Goal: Task Accomplishment & Management: Use online tool/utility

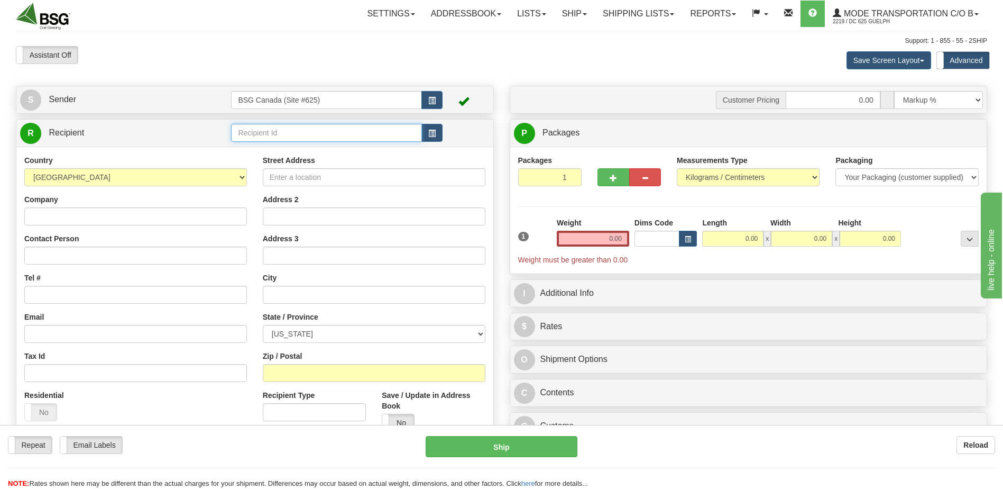
click at [305, 140] on input "text" at bounding box center [326, 133] width 190 height 18
click at [304, 149] on div "GRIMROSS" at bounding box center [324, 149] width 180 height 12
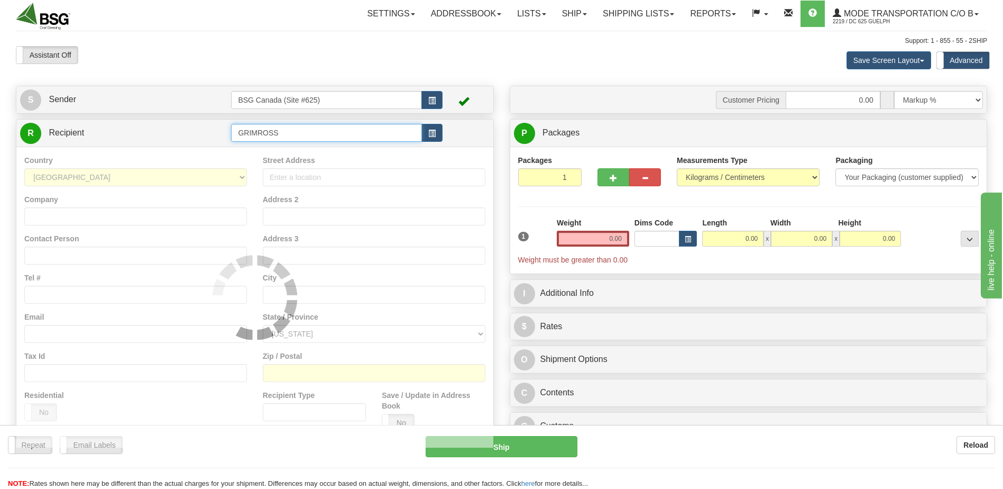
type input "GRIMROSS"
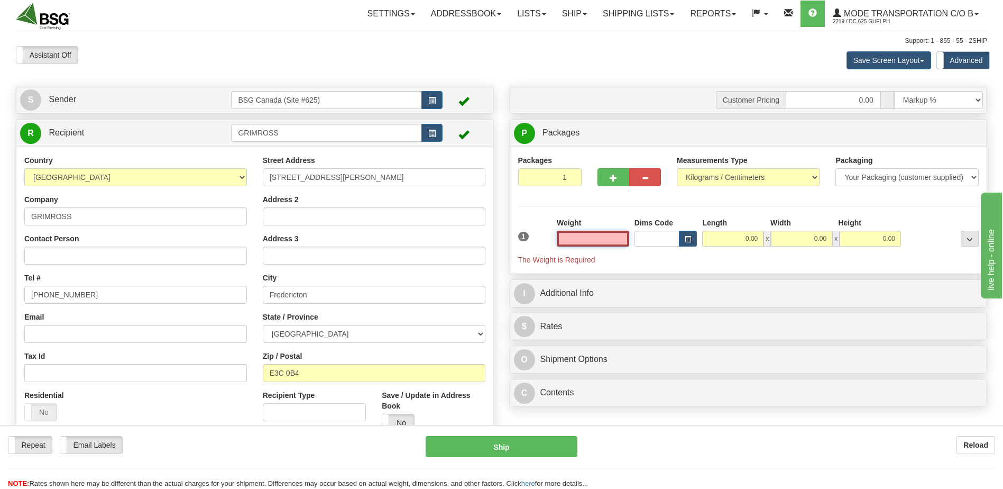
click at [606, 241] on input "text" at bounding box center [593, 239] width 72 height 16
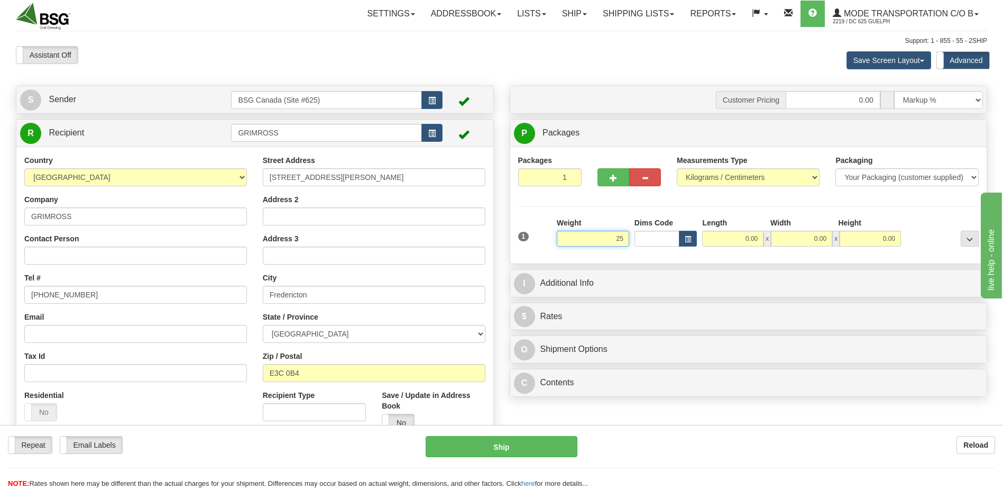
type input "25.00"
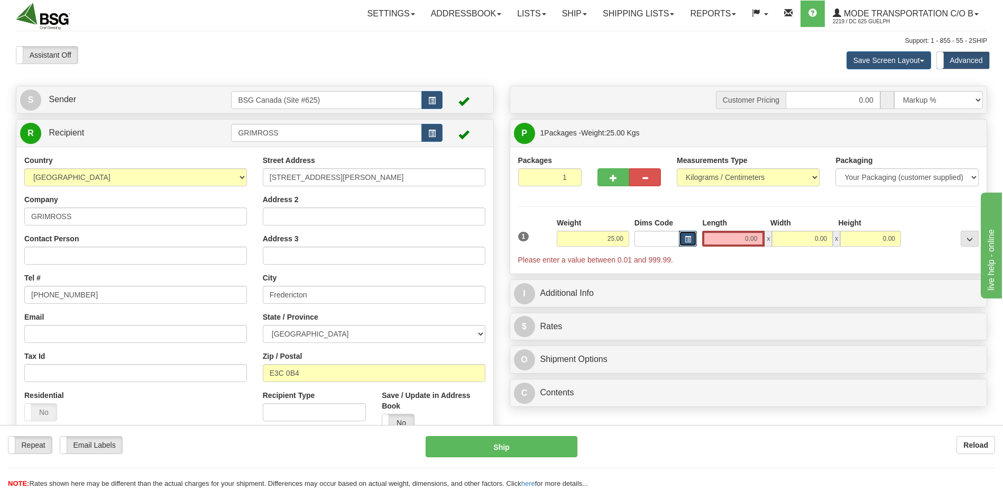
click at [685, 234] on button "button" at bounding box center [688, 239] width 18 height 16
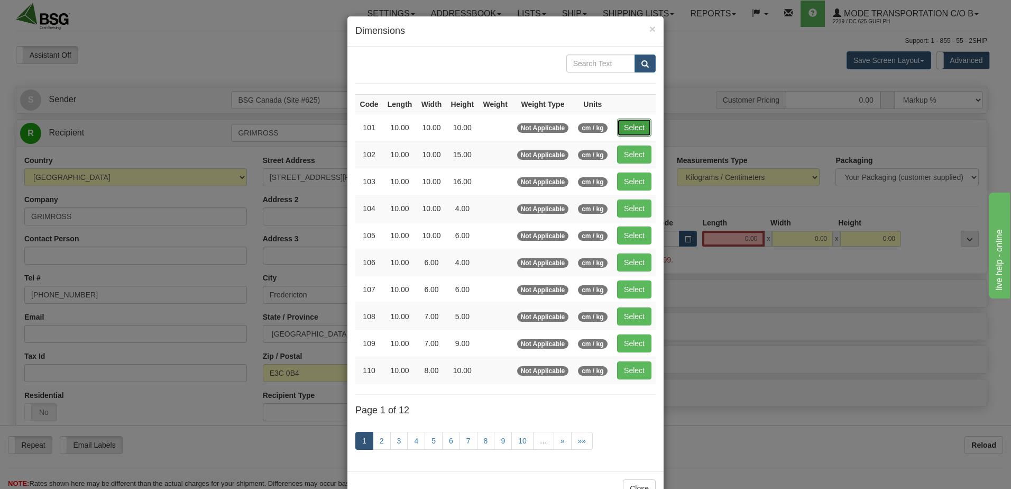
click at [645, 127] on button "Select" at bounding box center [634, 127] width 34 height 18
type input "101"
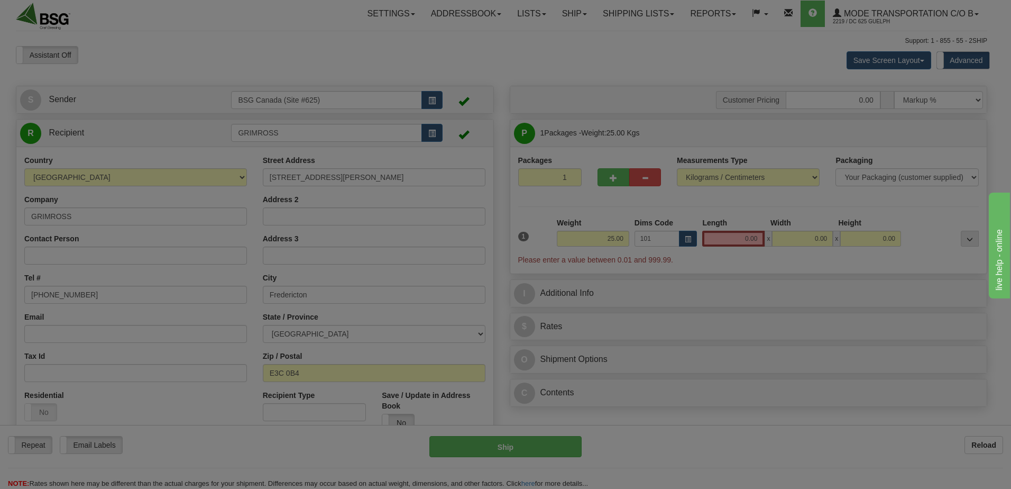
type input "10.00"
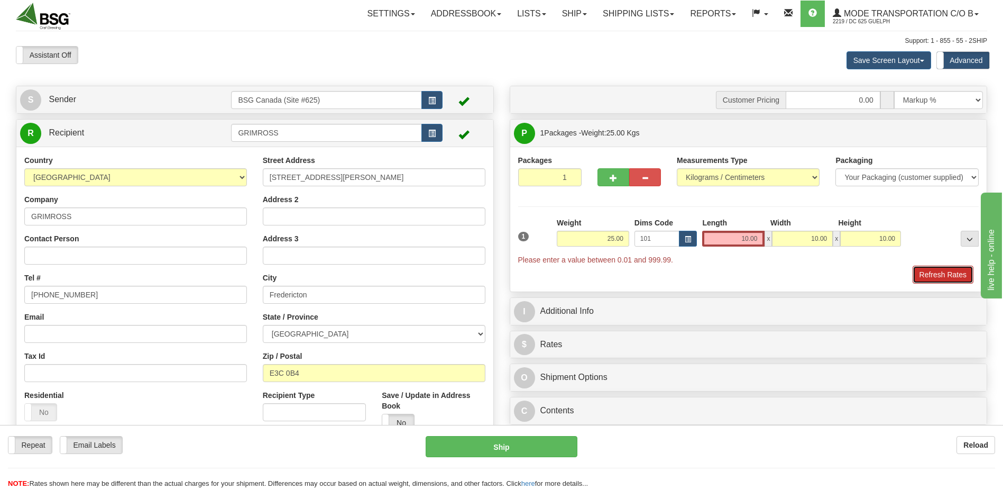
click at [935, 276] on button "Refresh Rates" at bounding box center [943, 274] width 61 height 18
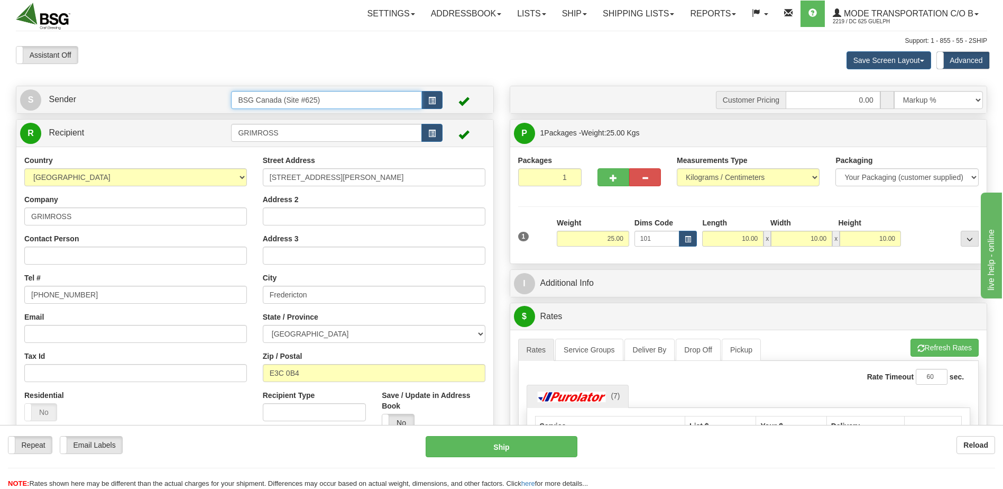
drag, startPoint x: 362, startPoint y: 96, endPoint x: 182, endPoint y: 95, distance: 179.8
click at [182, 95] on tr "S Sender BSG Canada (Site #625)" at bounding box center [254, 100] width 469 height 22
click at [312, 119] on div "BSG SAINT LAURENT 623" at bounding box center [324, 116] width 180 height 12
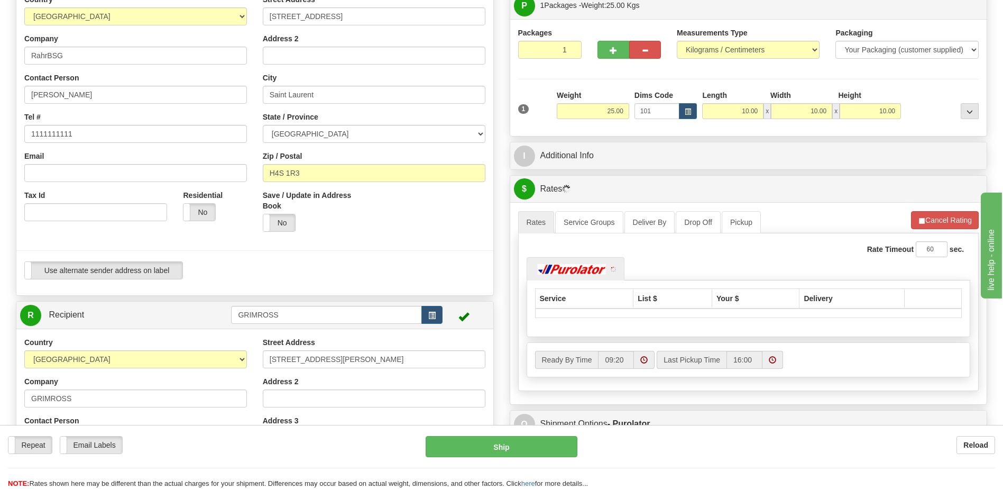
scroll to position [159, 0]
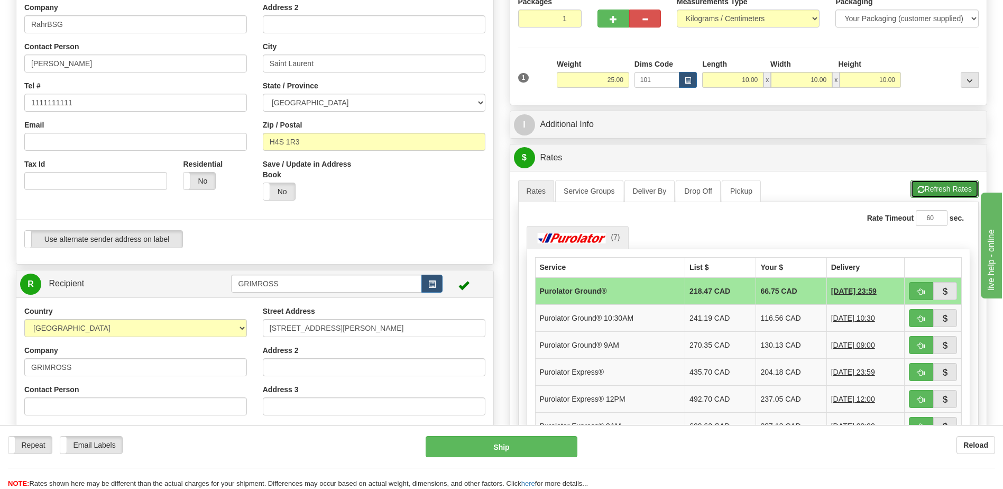
click at [955, 190] on button "Refresh Rates" at bounding box center [944, 189] width 68 height 18
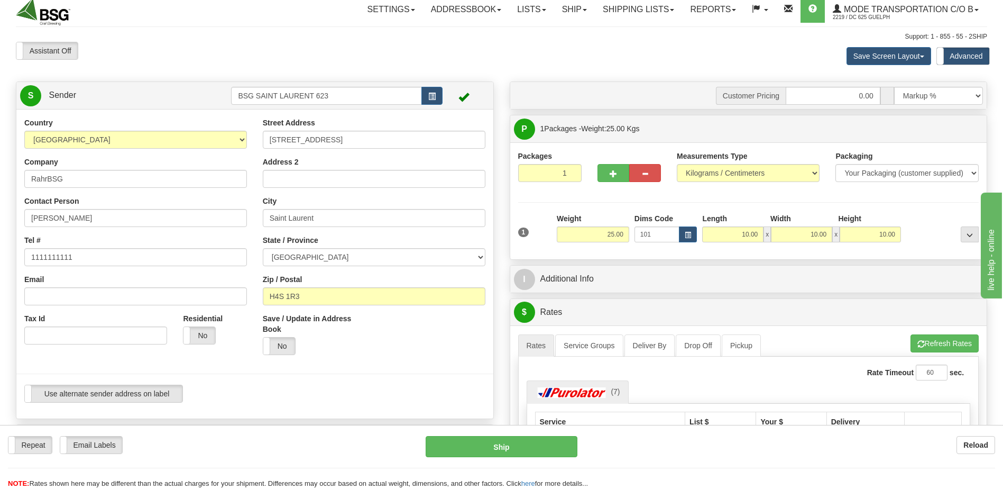
scroll to position [0, 0]
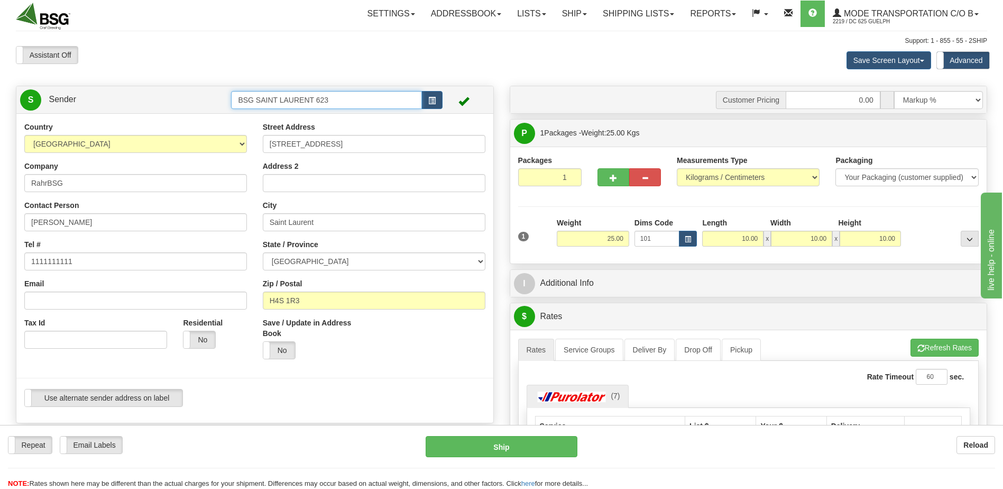
drag, startPoint x: 359, startPoint y: 105, endPoint x: 179, endPoint y: 94, distance: 180.1
click at [181, 93] on tr "S Sender BSG SAINT LAURENT 623" at bounding box center [254, 100] width 469 height 22
drag, startPoint x: 239, startPoint y: 98, endPoint x: 194, endPoint y: 95, distance: 45.1
click at [215, 97] on tr "S Sender de" at bounding box center [254, 100] width 469 height 22
click at [264, 114] on div "BSG Canada (Site #625)" at bounding box center [324, 116] width 180 height 12
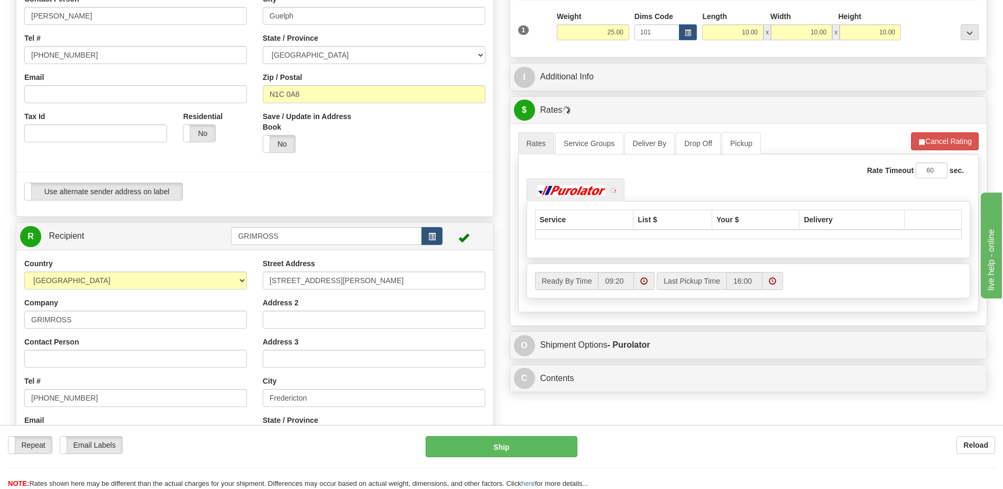
scroll to position [211, 0]
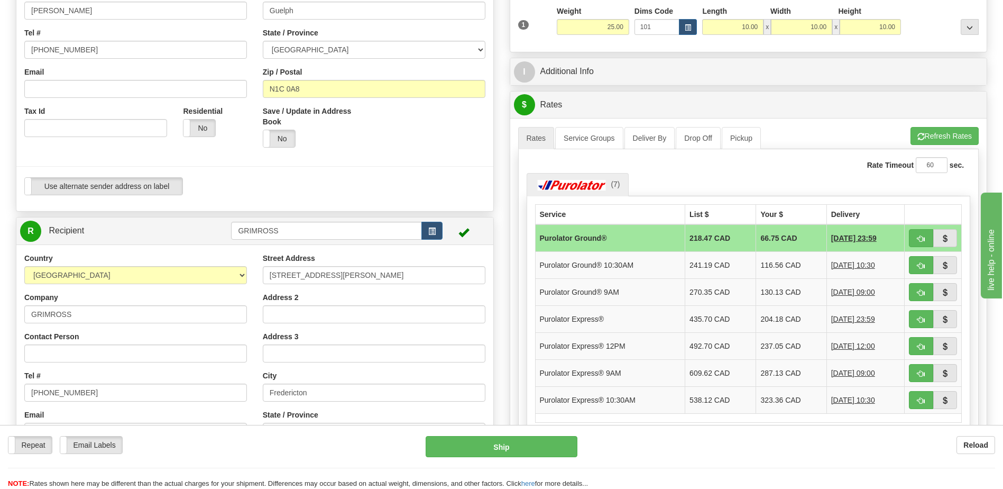
type input "BSG Canada (Site #625)"
drag, startPoint x: 332, startPoint y: 228, endPoint x: 200, endPoint y: 229, distance: 131.7
click at [206, 226] on tr "R Recipient GRIMROSS" at bounding box center [254, 231] width 469 height 22
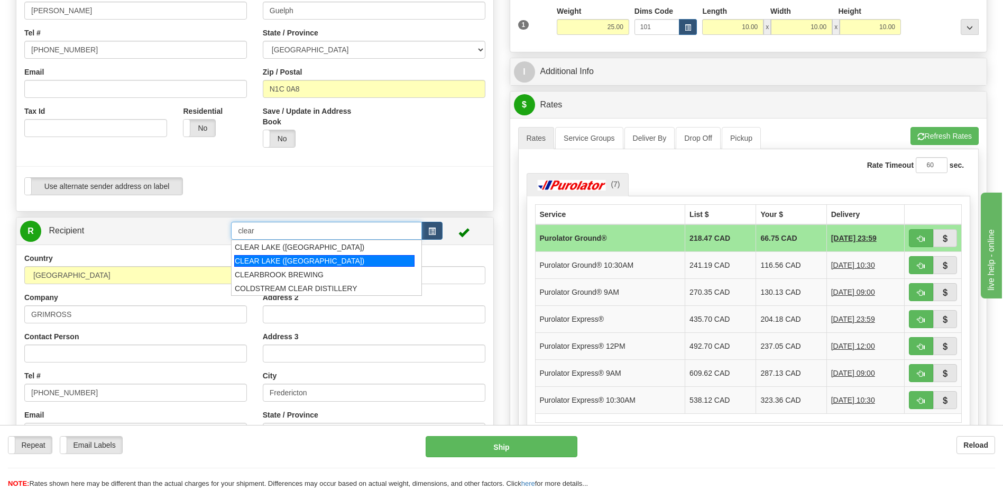
click at [328, 261] on div "CLEAR LAKE ([GEOGRAPHIC_DATA])" at bounding box center [324, 261] width 180 height 12
type input "CLEAR LAKE ([GEOGRAPHIC_DATA])"
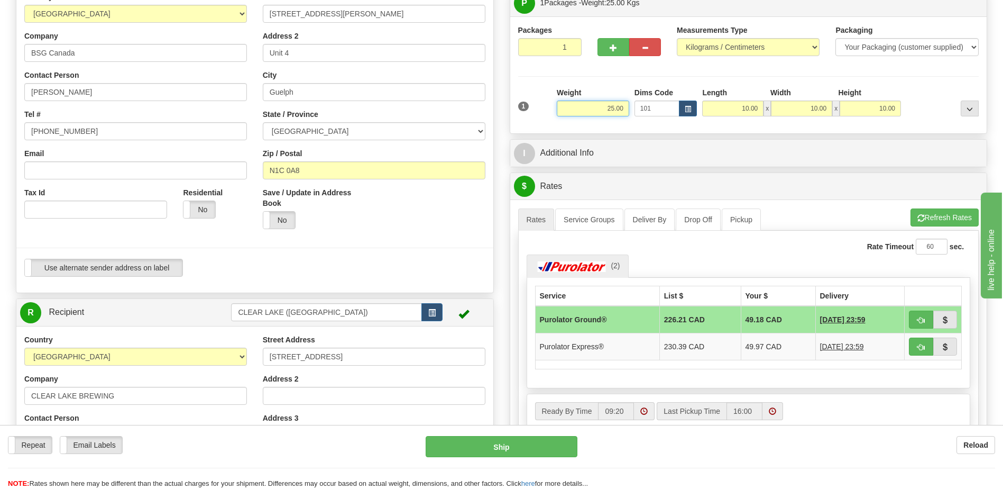
scroll to position [53, 0]
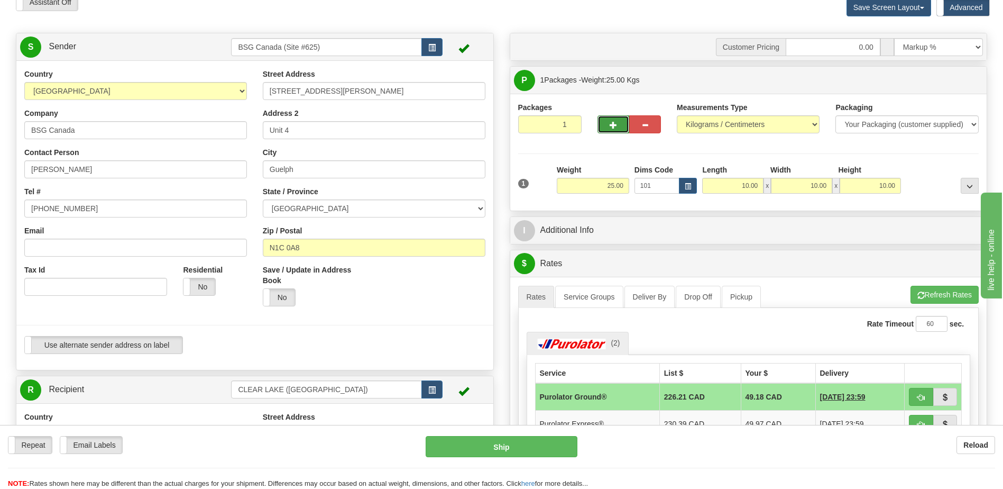
click at [610, 127] on span "button" at bounding box center [613, 125] width 7 height 7
type input "2"
click at [952, 82] on span "Package Level" at bounding box center [956, 80] width 42 height 7
radio input "true"
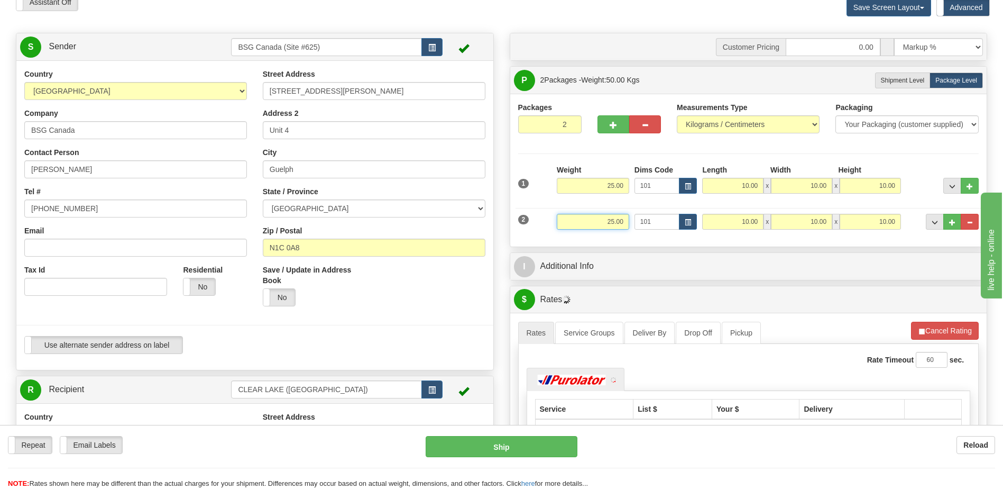
drag, startPoint x: 593, startPoint y: 220, endPoint x: 659, endPoint y: 220, distance: 66.1
click at [659, 220] on div "2 Weight 25.00 Dims Code 101 Length Width x" at bounding box center [748, 219] width 466 height 35
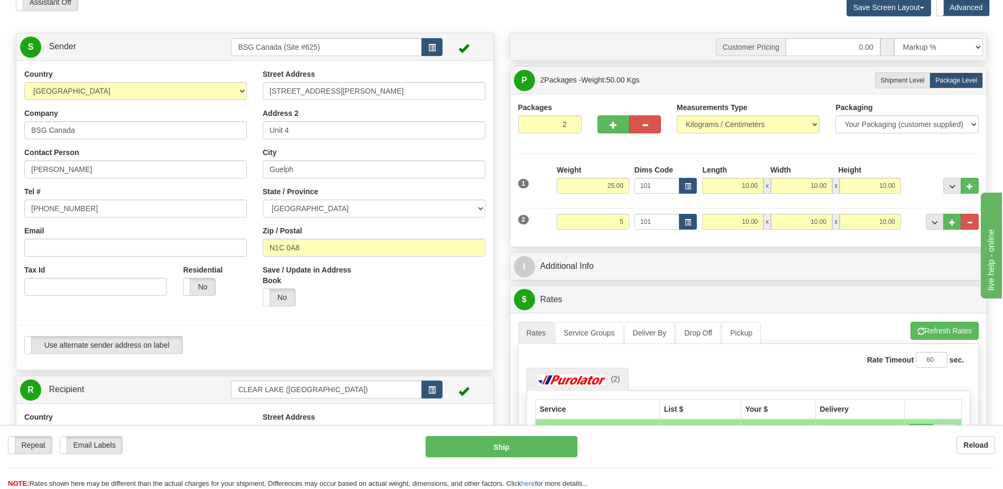
type input "5.00"
click at [700, 248] on div "Customer Pricing 0.00 Markup % Discount % Flat Amount Per Pound Flat Amount Mar…" at bounding box center [749, 336] width 494 height 607
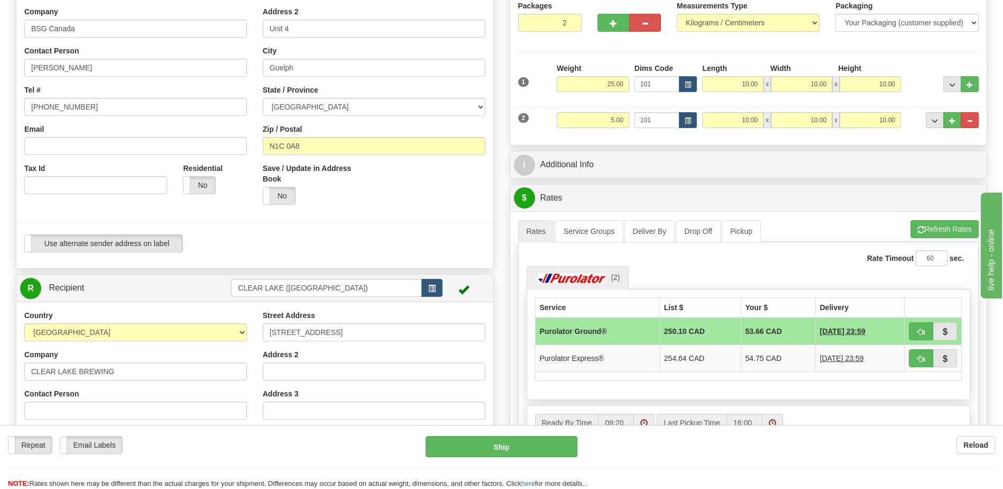
scroll to position [159, 0]
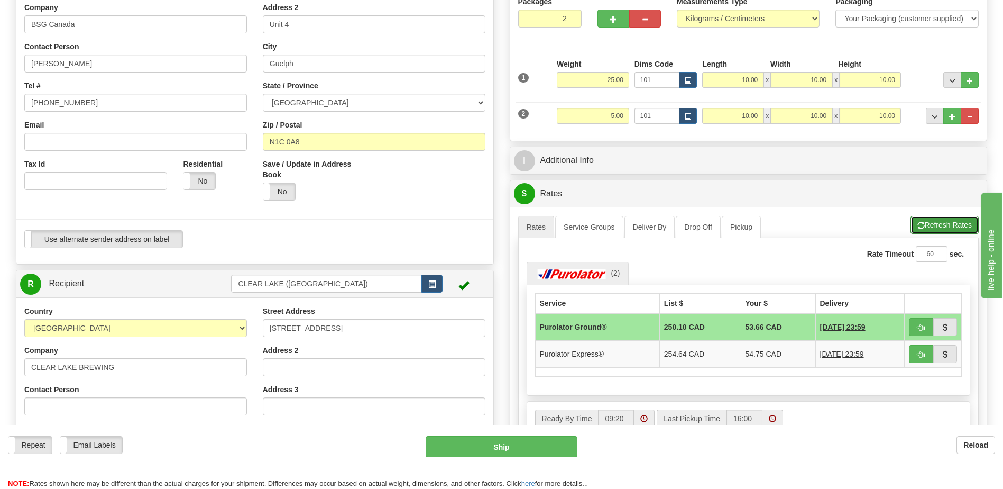
click at [930, 223] on button "Refresh Rates" at bounding box center [944, 225] width 68 height 18
